Goal: Task Accomplishment & Management: Use online tool/utility

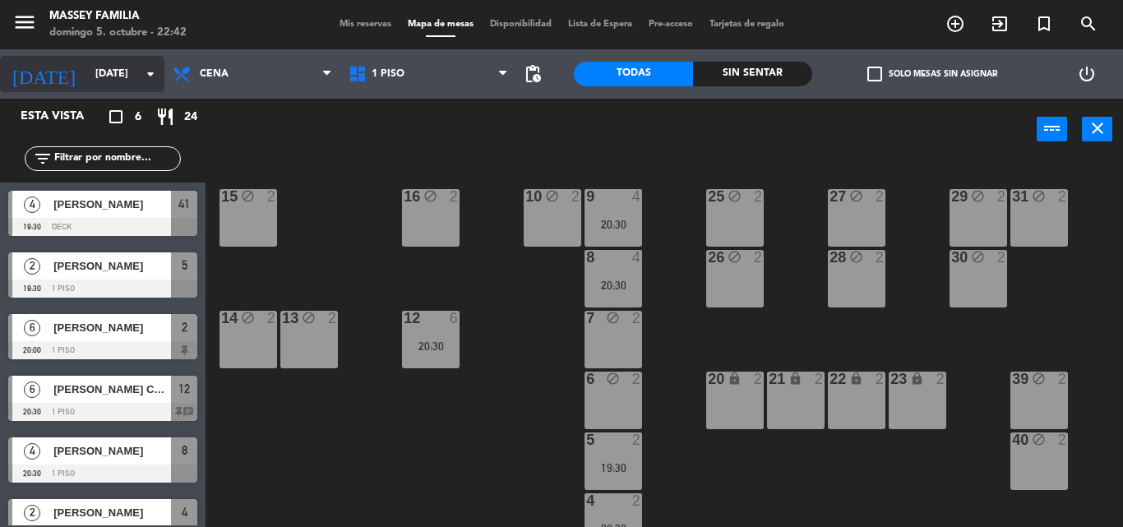
click at [137, 78] on input "[DATE]" at bounding box center [156, 74] width 139 height 28
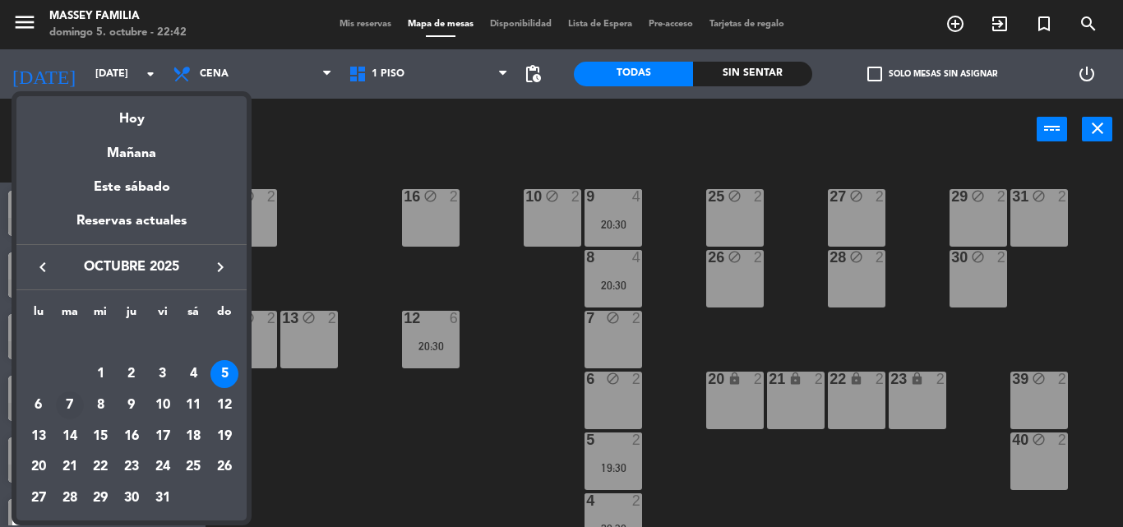
click at [67, 405] on div "7" at bounding box center [70, 405] width 28 height 28
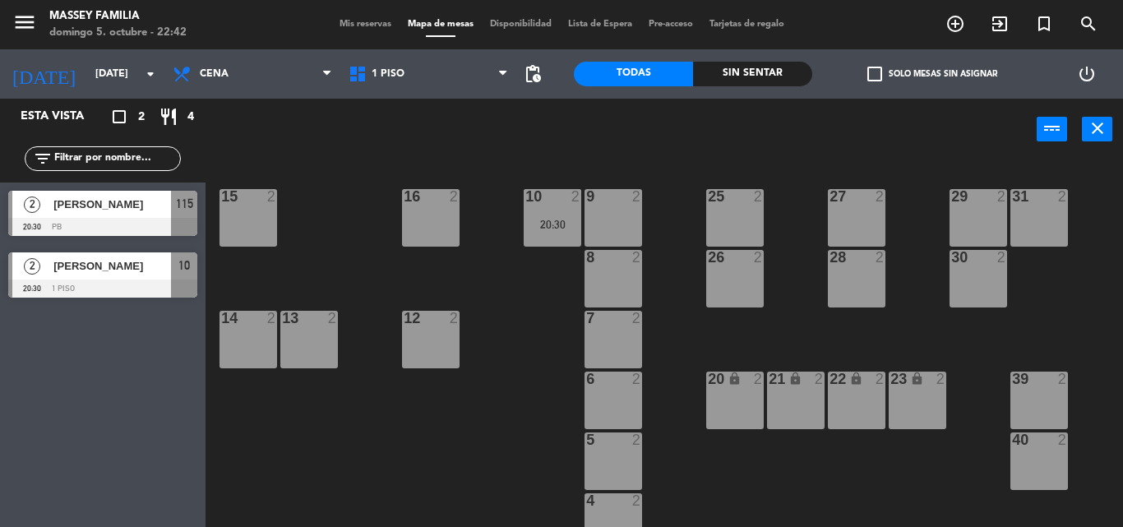
click at [460, 217] on div "16 2" at bounding box center [431, 218] width 58 height 58
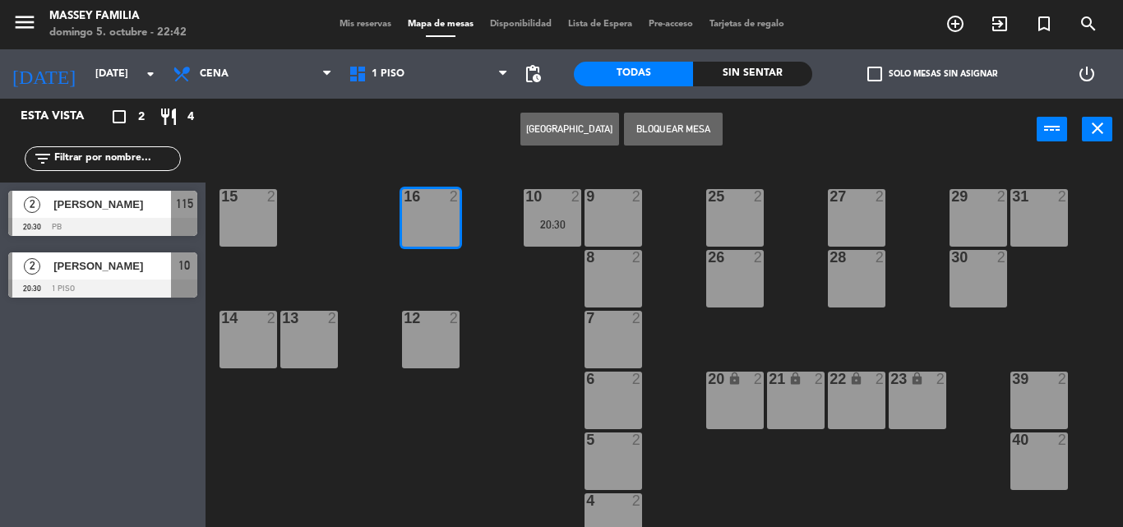
drag, startPoint x: 664, startPoint y: 137, endPoint x: 658, endPoint y: 156, distance: 20.8
click at [664, 135] on button "Bloquear Mesa" at bounding box center [673, 129] width 99 height 33
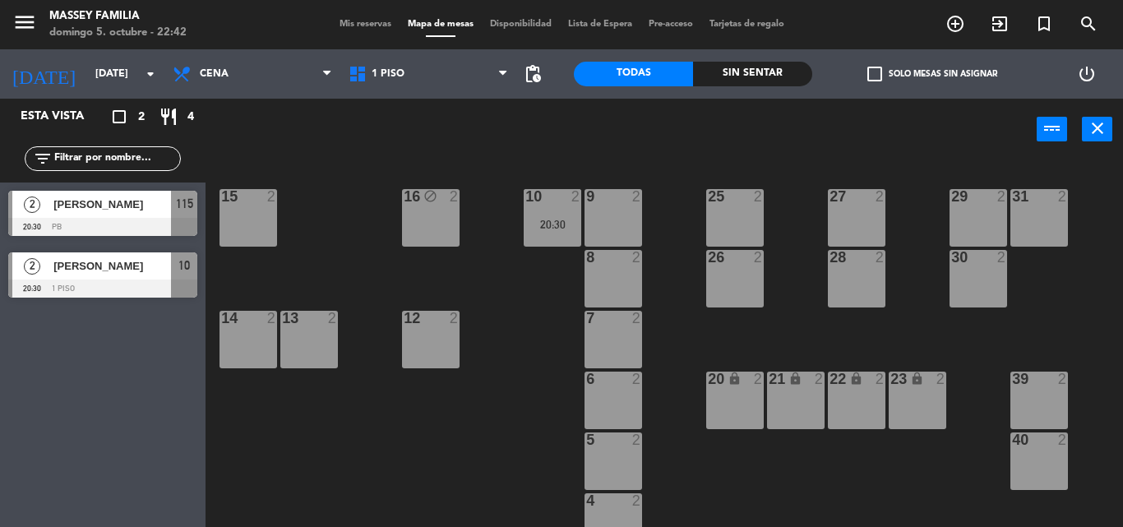
drag, startPoint x: 605, startPoint y: 213, endPoint x: 598, endPoint y: 291, distance: 78.5
click at [605, 215] on div "9 2" at bounding box center [614, 218] width 58 height 58
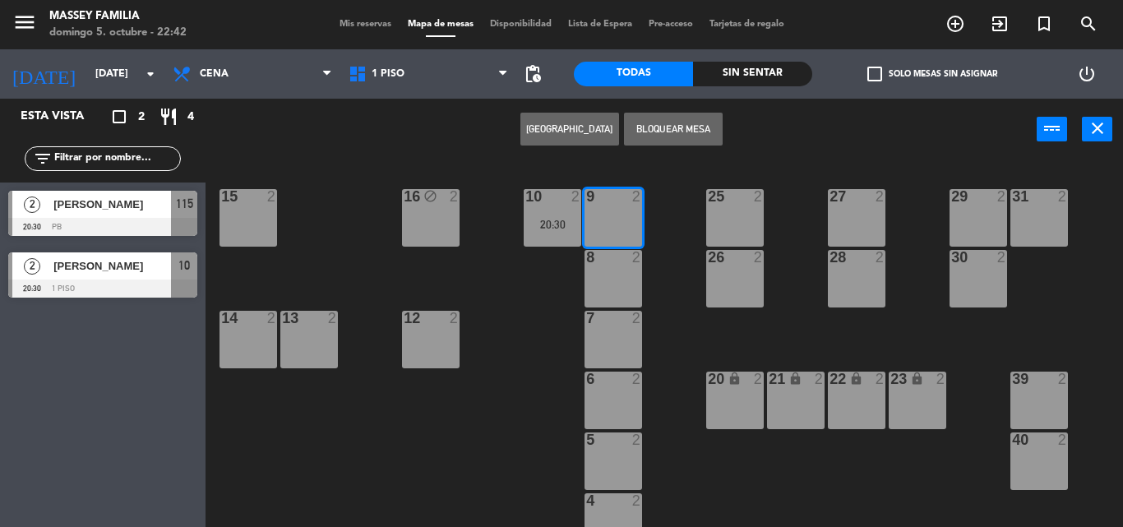
click at [689, 137] on button "Bloquear Mesa" at bounding box center [673, 129] width 99 height 33
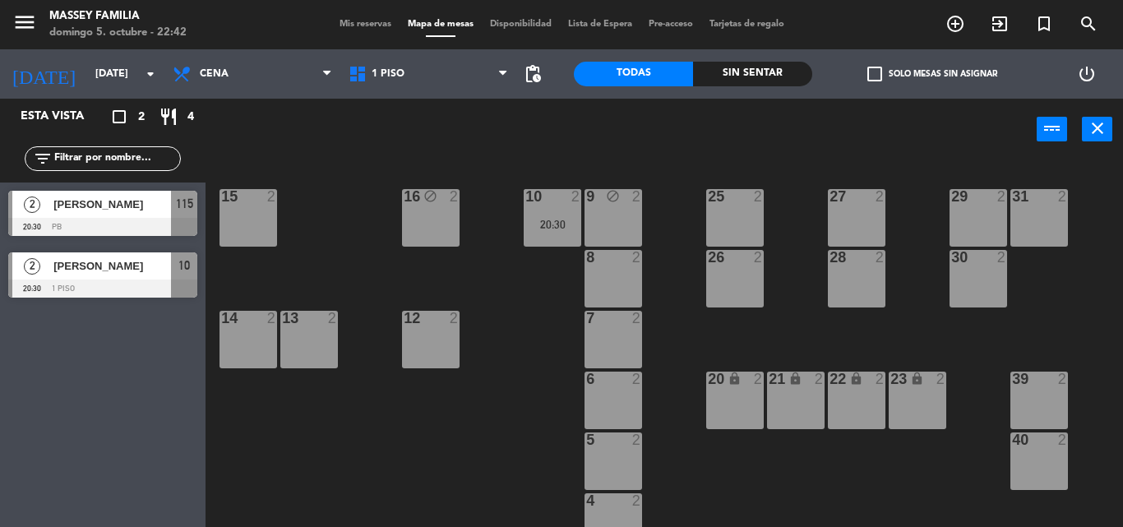
drag, startPoint x: 718, startPoint y: 285, endPoint x: 715, endPoint y: 217, distance: 67.5
click at [725, 280] on div "26 2" at bounding box center [735, 279] width 58 height 58
click at [709, 261] on div "26" at bounding box center [708, 257] width 1 height 15
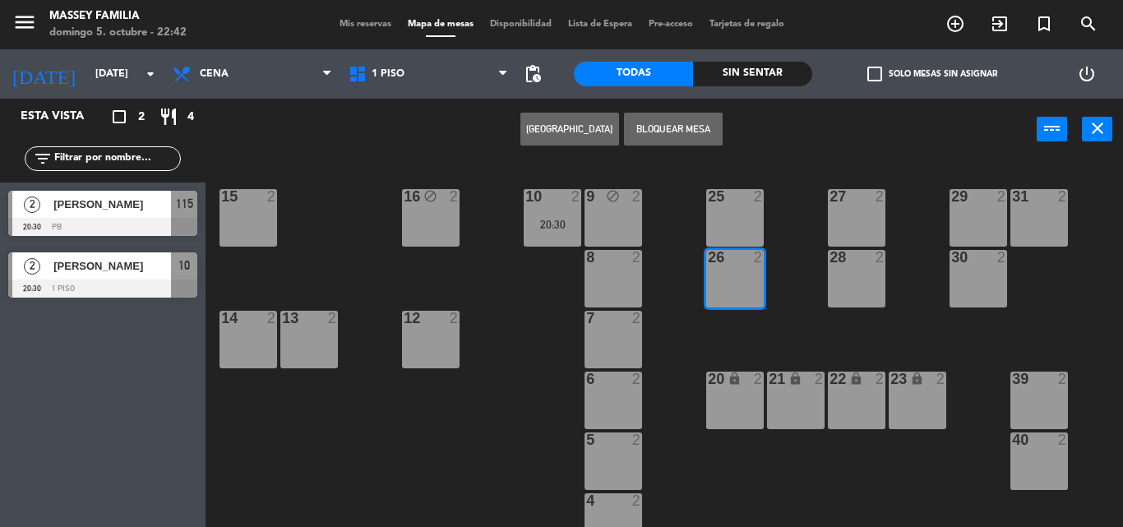
click at [695, 132] on button "Bloquear Mesa" at bounding box center [673, 129] width 99 height 33
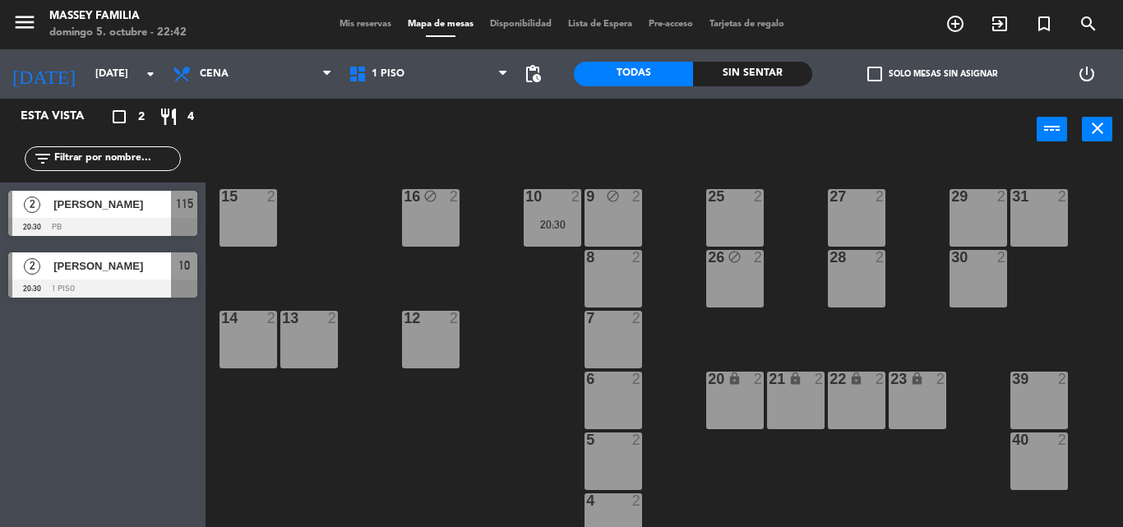
click at [734, 212] on div "25 2" at bounding box center [735, 218] width 58 height 58
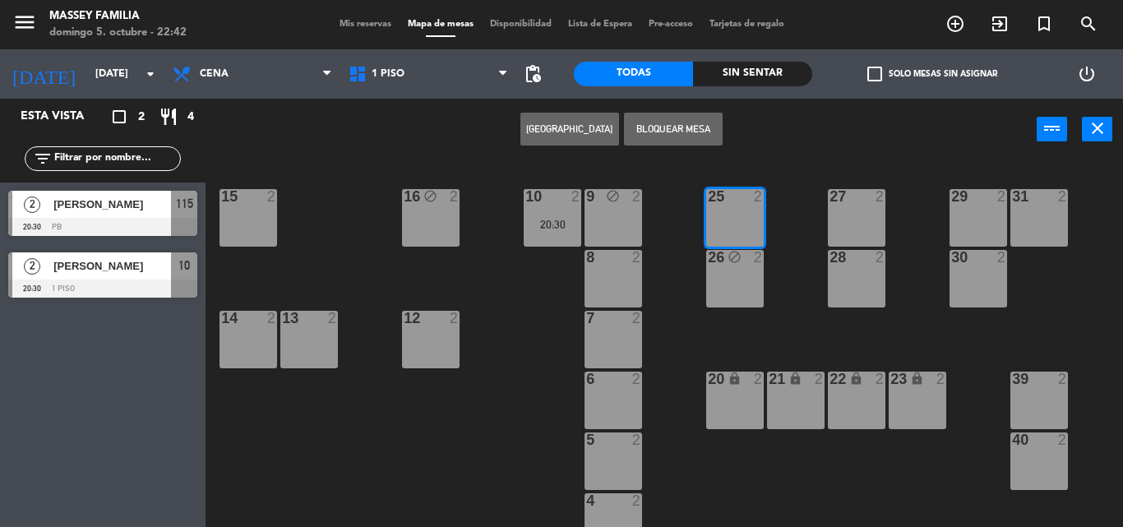
click at [657, 113] on button "Bloquear Mesa" at bounding box center [673, 129] width 99 height 33
click at [657, 129] on div "Crear Reserva Bloquear Mesa power_input close" at bounding box center [621, 130] width 831 height 63
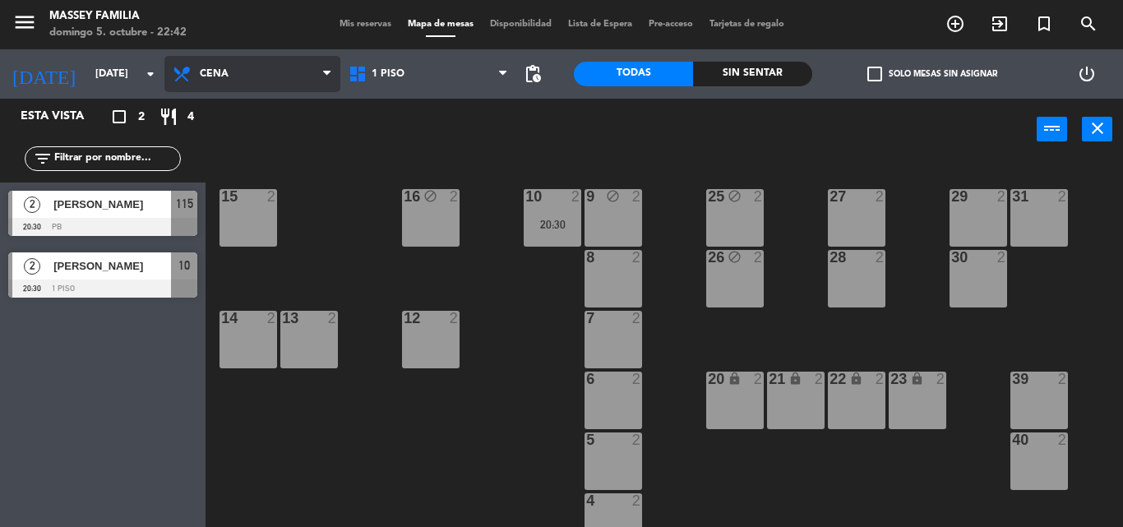
click at [191, 81] on icon at bounding box center [184, 74] width 24 height 20
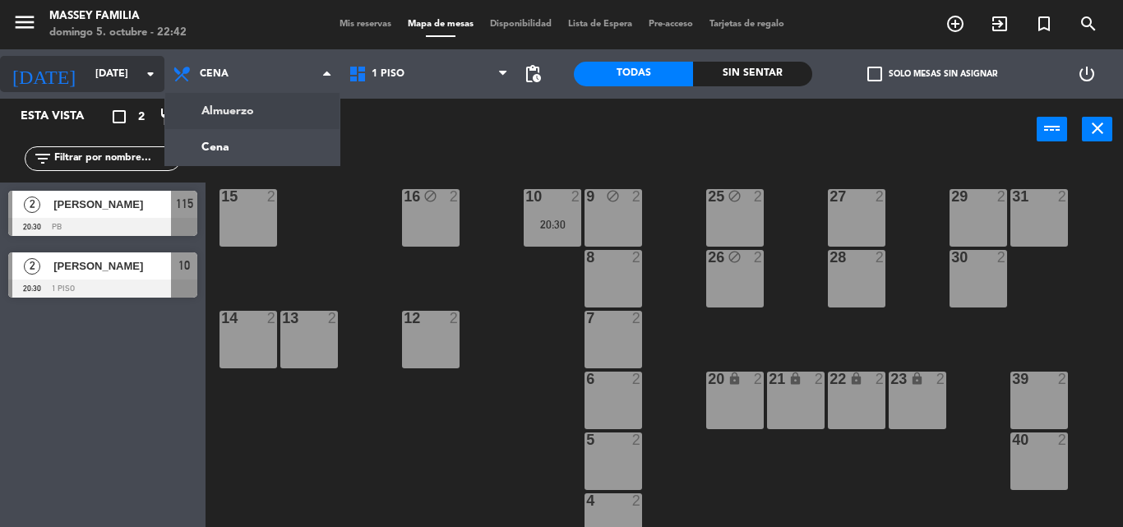
click at [116, 77] on input "[DATE]" at bounding box center [156, 74] width 139 height 28
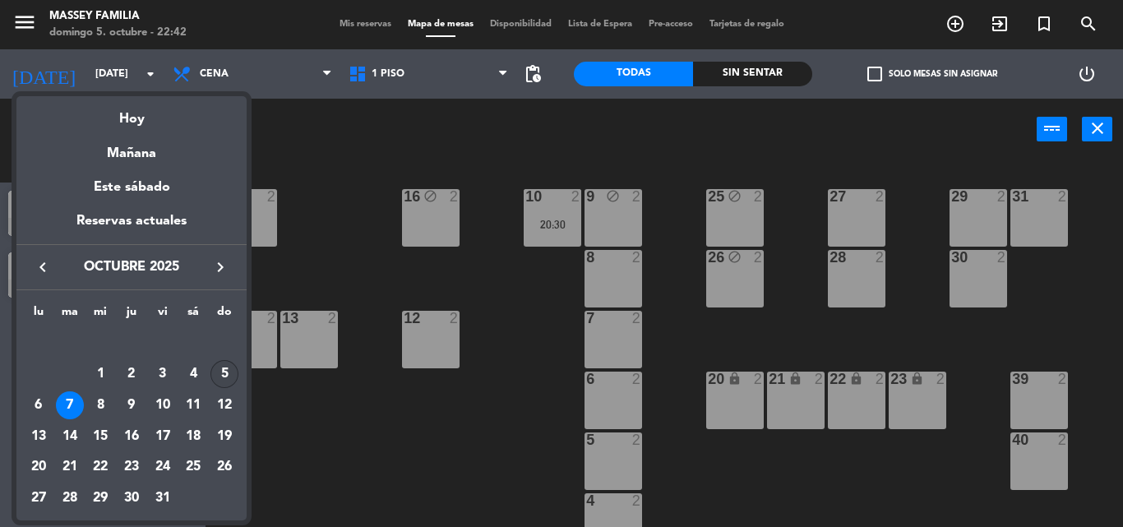
click at [230, 382] on div "5" at bounding box center [225, 374] width 28 height 28
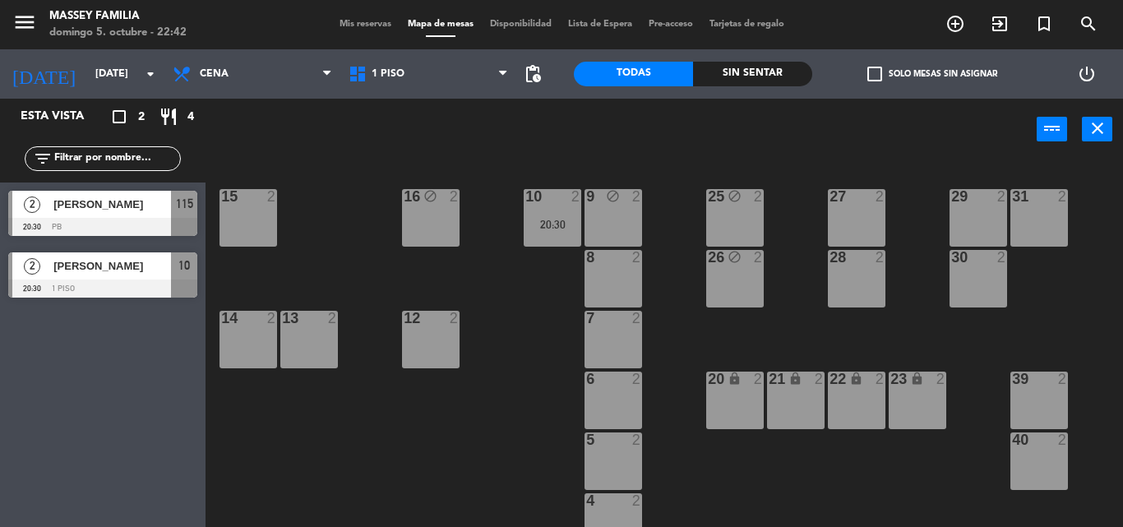
type input "[DATE]"
